Goal: Check status: Check status

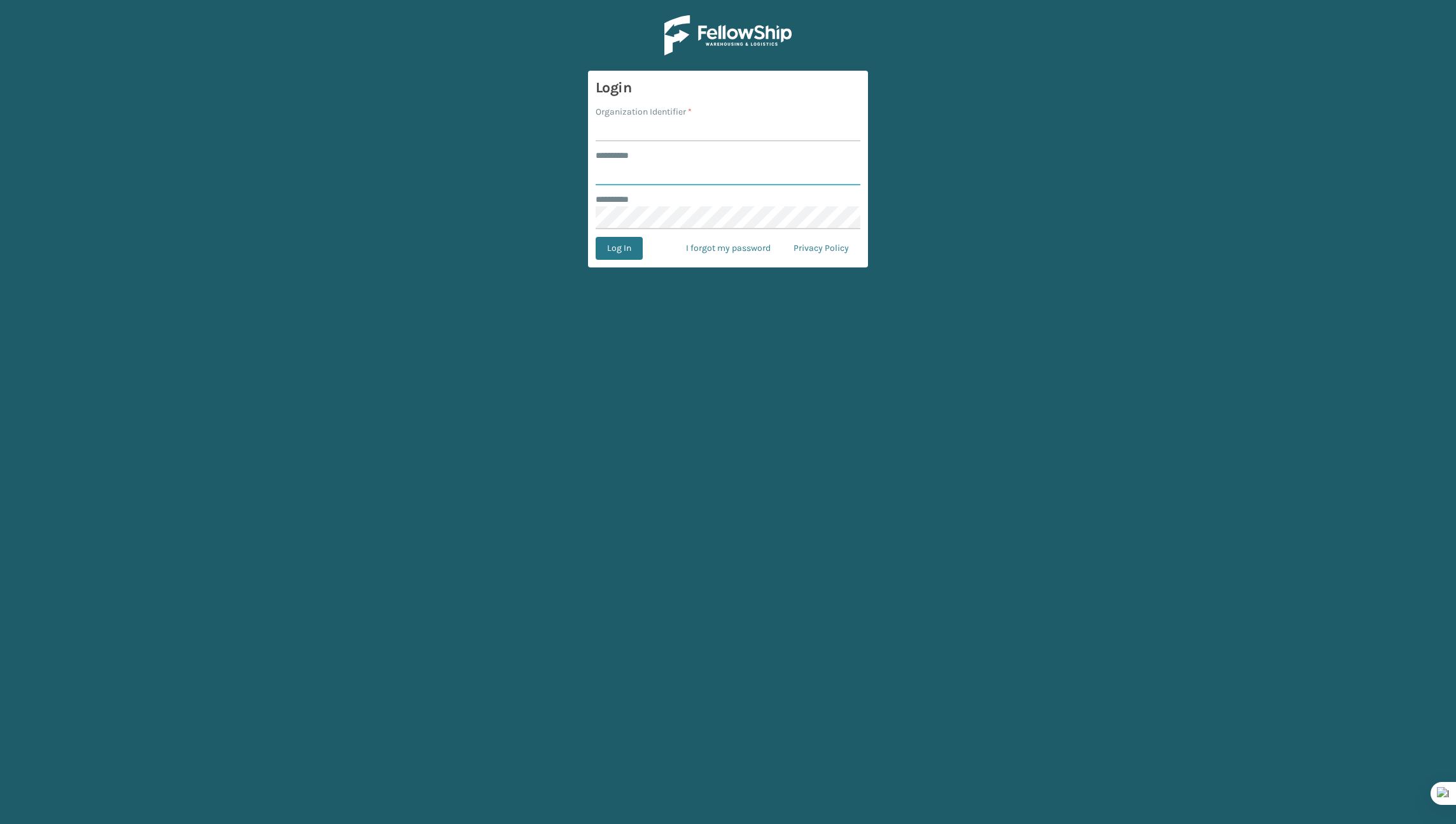
type input "*******"
click at [605, 121] on input "Organization Identifier *" at bounding box center [728, 130] width 265 height 23
type input "Brightech"
click at [608, 251] on button "Log In" at bounding box center [619, 248] width 47 height 23
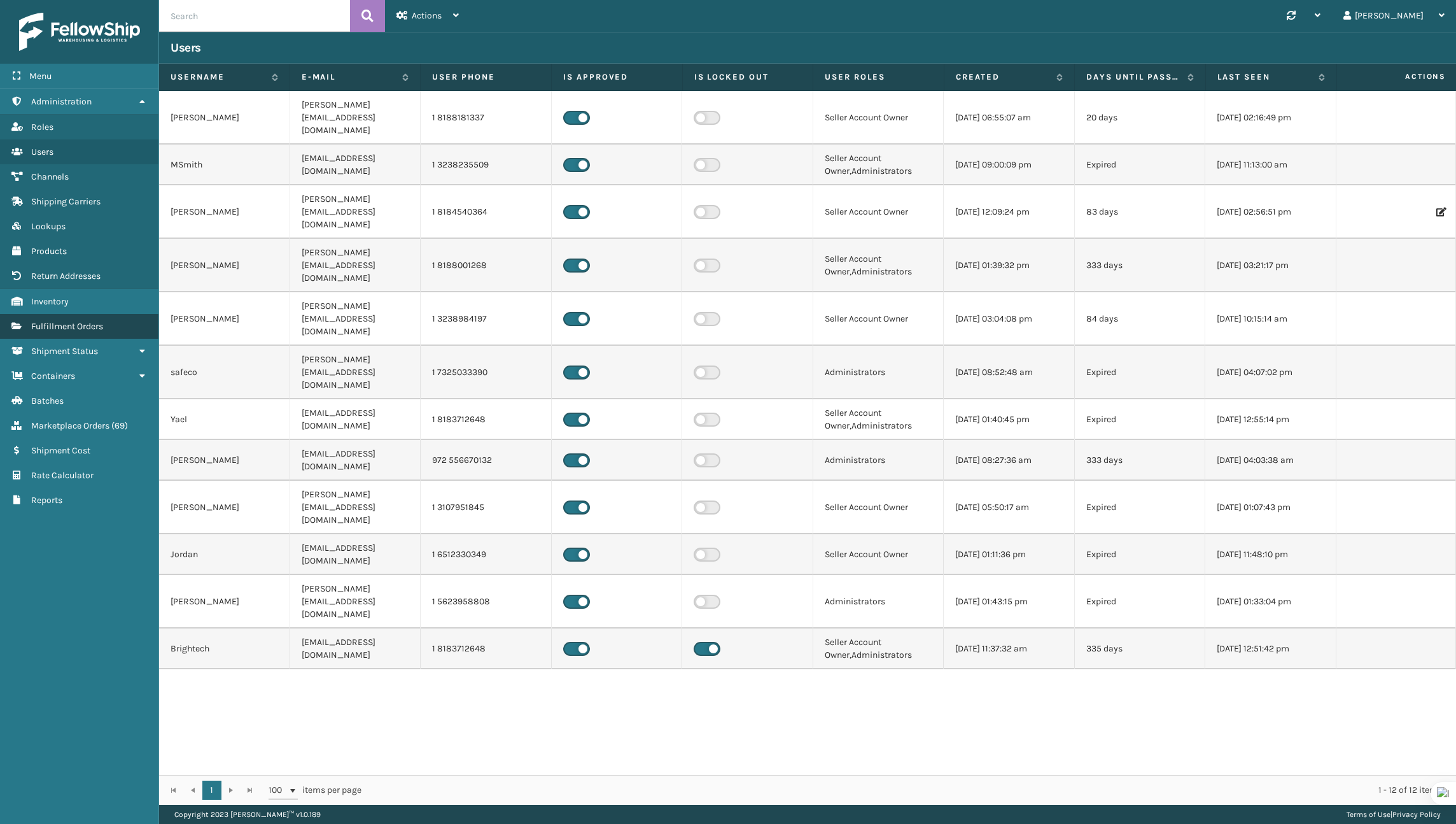
click at [70, 327] on span "Fulfillment Orders" at bounding box center [67, 326] width 72 height 11
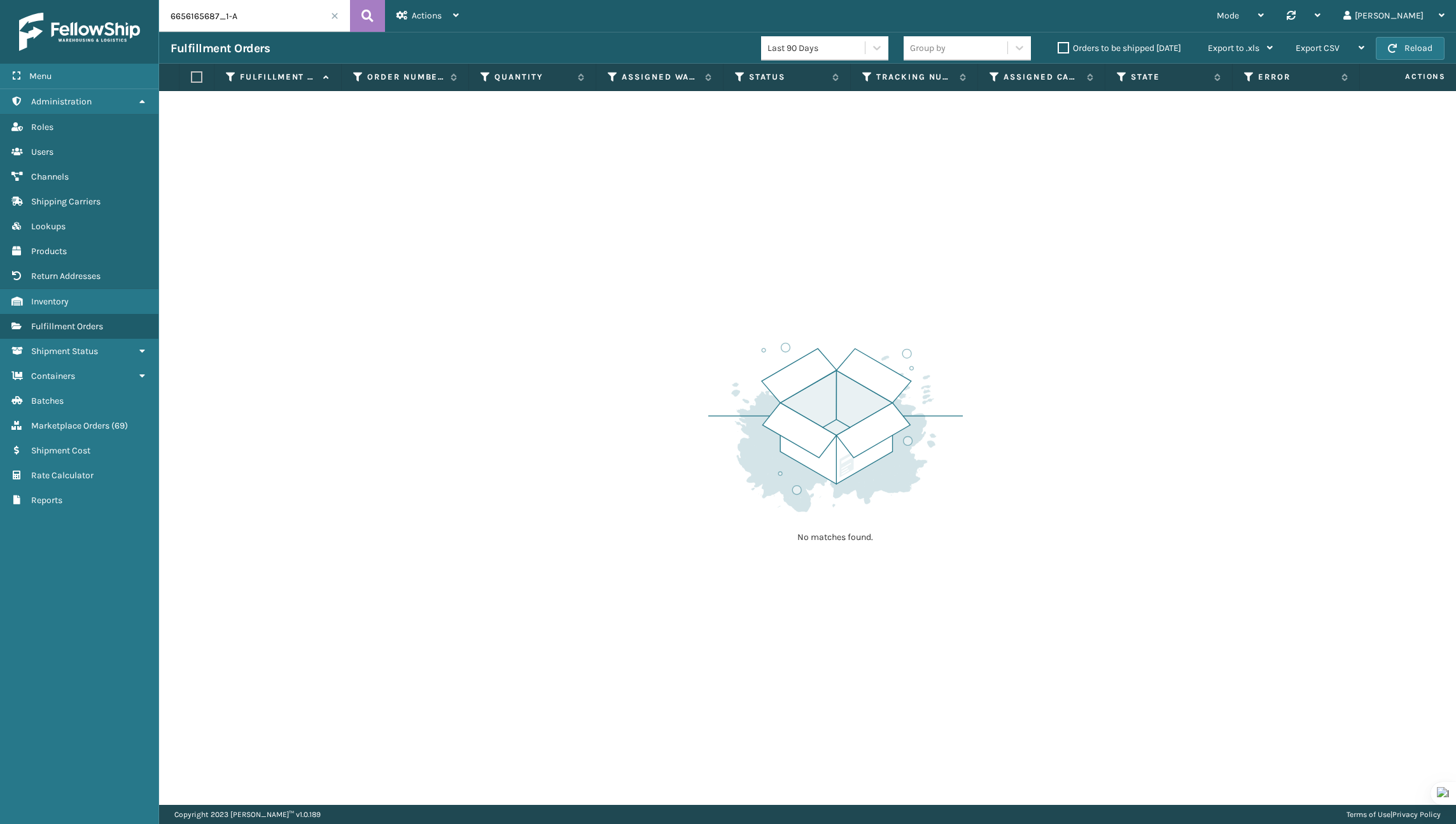
click at [222, 9] on input "6656165687_1-A" at bounding box center [254, 16] width 191 height 32
paste input "295758852"
type input "295758852"
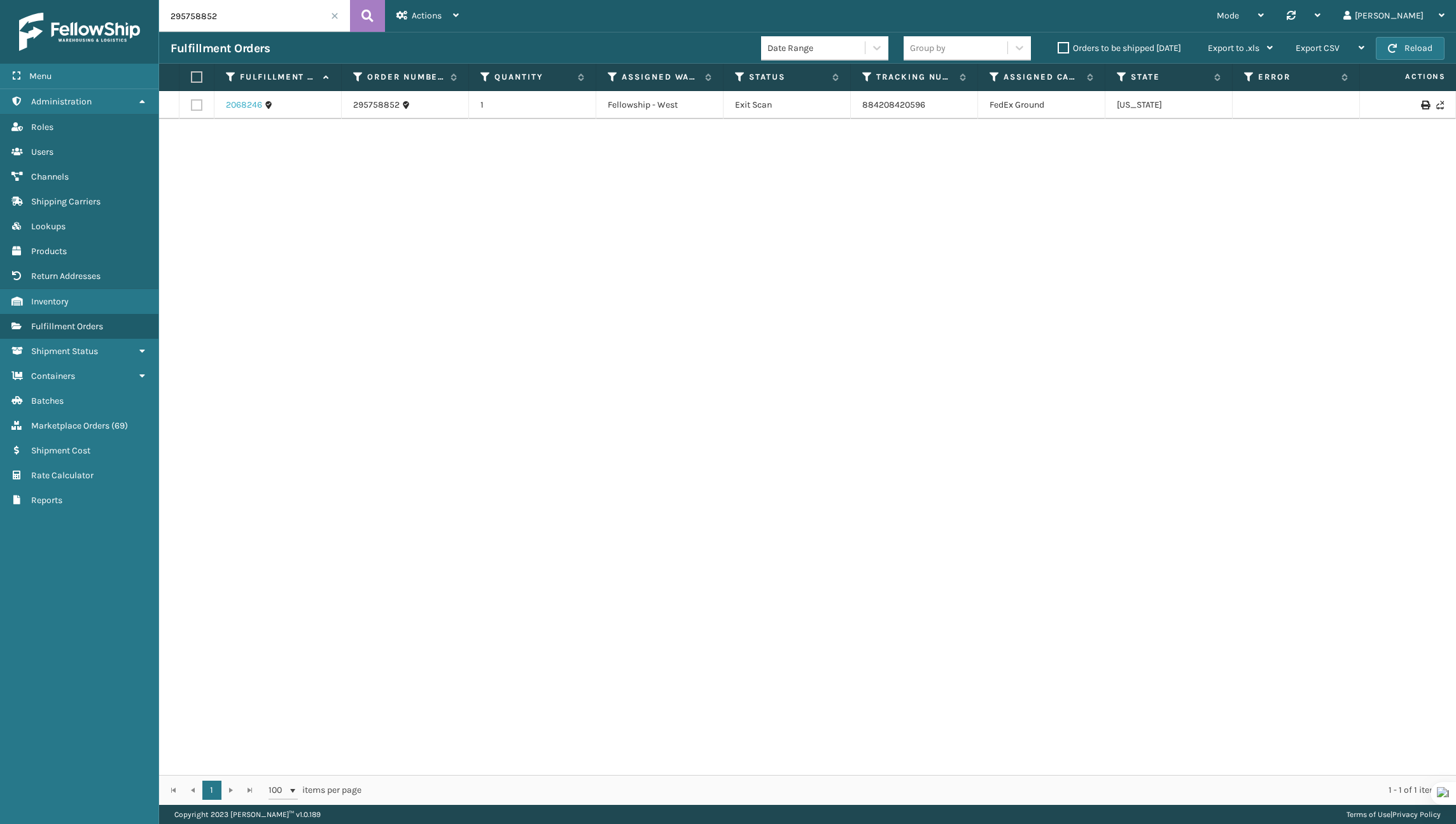
click at [242, 110] on link "2068246" at bounding box center [244, 105] width 37 height 13
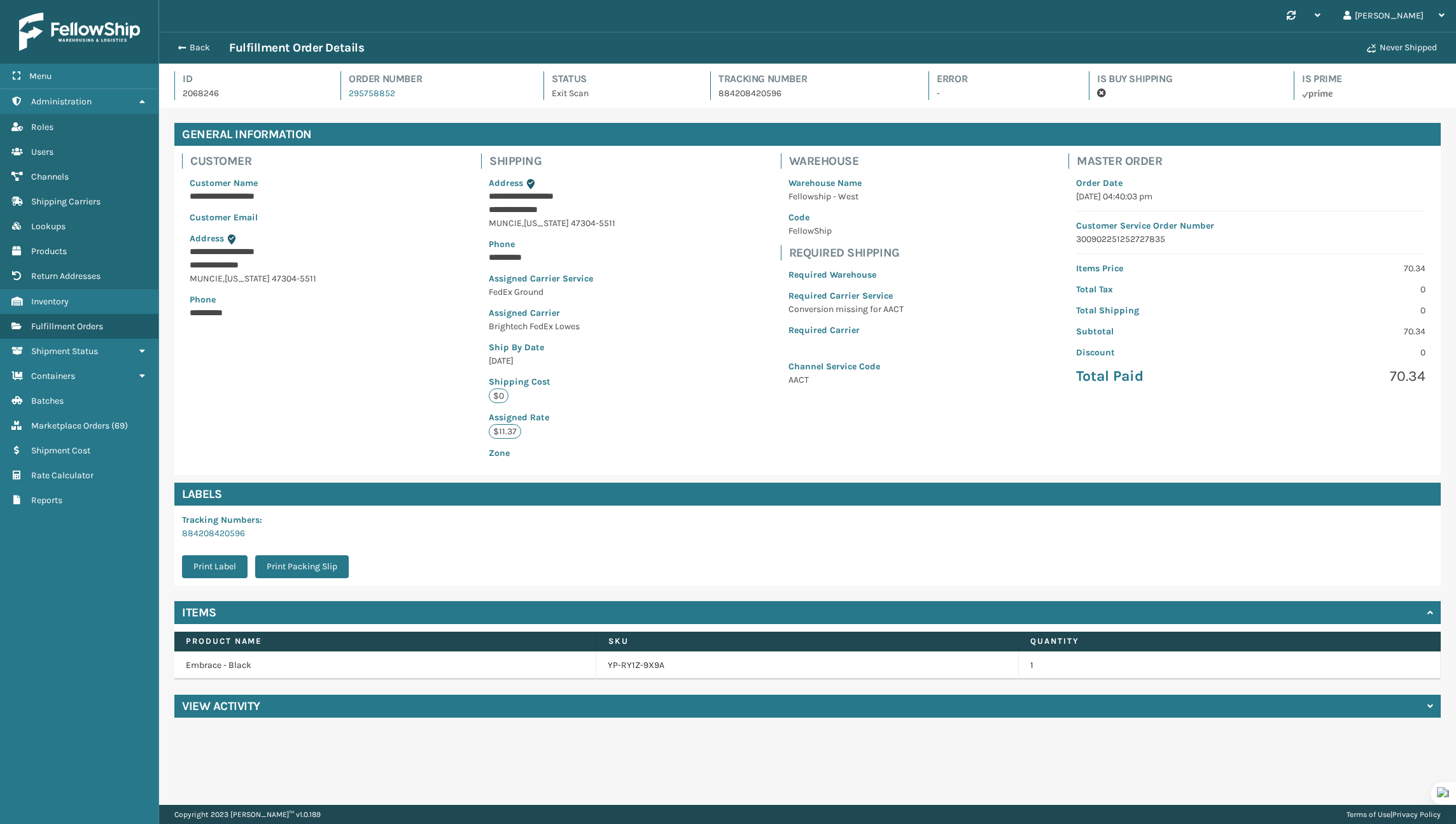
scroll to position [30, 1297]
click at [330, 706] on div "View Activity" at bounding box center [807, 706] width 1267 height 23
